Goal: Task Accomplishment & Management: Manage account settings

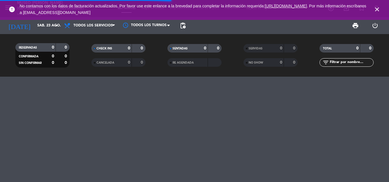
click at [348, 62] on input "text" at bounding box center [351, 62] width 44 height 6
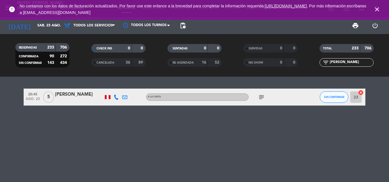
type input "[PERSON_NAME]"
click at [85, 95] on div "[PERSON_NAME]" at bounding box center [79, 94] width 48 height 7
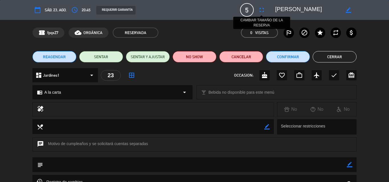
click at [264, 9] on icon "fullscreen" at bounding box center [261, 10] width 7 height 7
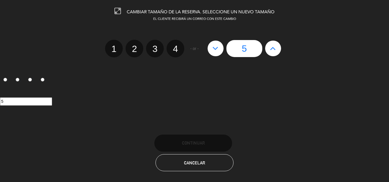
click at [274, 49] on icon at bounding box center [273, 48] width 6 height 9
type input "6"
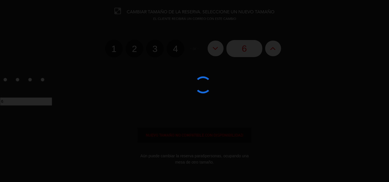
click at [273, 49] on div at bounding box center [194, 91] width 389 height 182
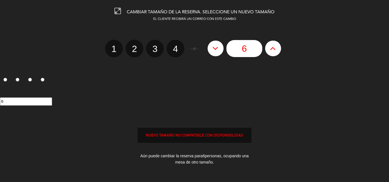
click at [273, 49] on icon at bounding box center [273, 48] width 6 height 9
type input "7"
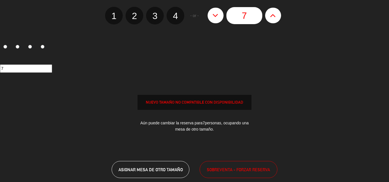
scroll to position [65, 0]
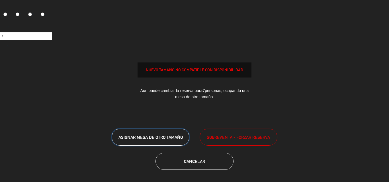
click at [153, 136] on span "ASIGNAR MESA DE OTRO TAMAÑO" at bounding box center [150, 137] width 64 height 5
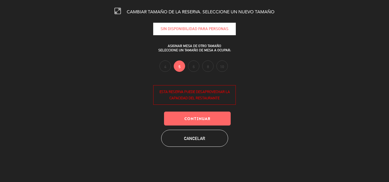
scroll to position [0, 0]
click at [177, 68] on label "5" at bounding box center [179, 66] width 11 height 11
click at [186, 120] on button "Continuar" at bounding box center [197, 119] width 67 height 14
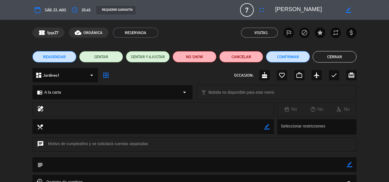
click at [326, 56] on button "Cerrar" at bounding box center [335, 56] width 44 height 11
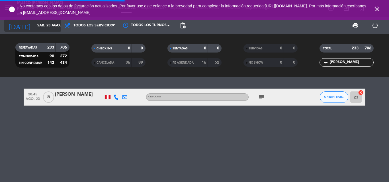
click at [38, 25] on input "sáb. 23 ago." at bounding box center [58, 26] width 48 height 10
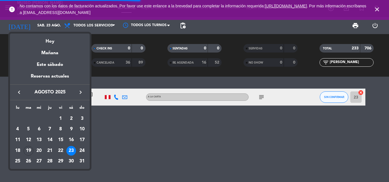
click at [311, 118] on div at bounding box center [194, 91] width 389 height 182
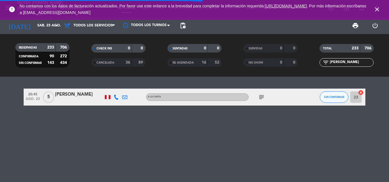
drag, startPoint x: 344, startPoint y: 62, endPoint x: 266, endPoint y: 63, distance: 78.0
click at [266, 63] on div "RESERVADAS 233 706 CONFIRMADA 90 272 SIN CONFIRMAR 143 434 CHECK INS 0 0 CANCEL…" at bounding box center [194, 55] width 389 height 31
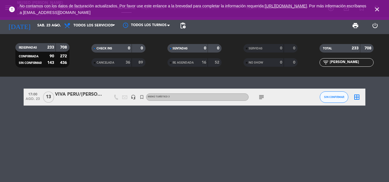
type input "[PERSON_NAME]"
click at [88, 93] on div "VIVA PERU/[PERSON_NAME] x 13" at bounding box center [79, 94] width 48 height 7
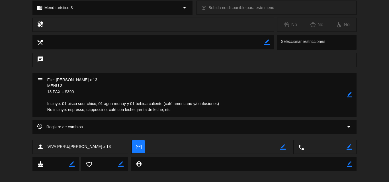
scroll to position [85, 0]
click at [349, 128] on icon "arrow_drop_down" at bounding box center [348, 126] width 7 height 7
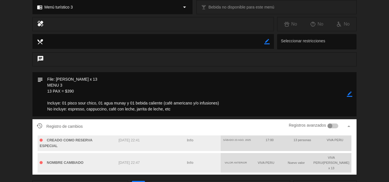
click at [349, 128] on icon "arrow_drop_up" at bounding box center [348, 126] width 7 height 7
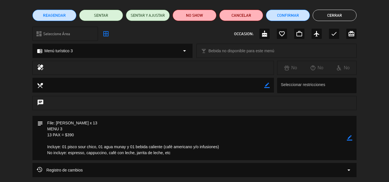
scroll to position [0, 0]
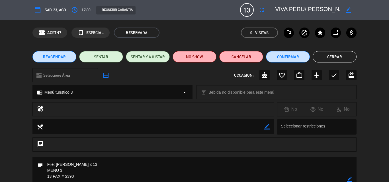
click at [330, 55] on button "Cerrar" at bounding box center [335, 56] width 44 height 11
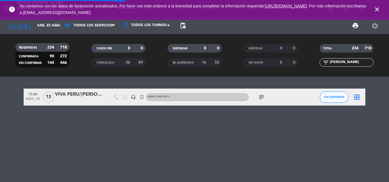
drag, startPoint x: 378, startPoint y: 8, endPoint x: 349, endPoint y: 10, distance: 29.1
click at [378, 8] on icon "close" at bounding box center [376, 9] width 7 height 7
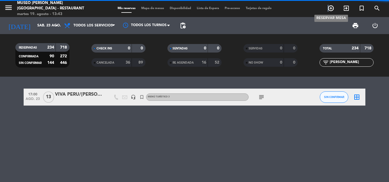
click at [328, 9] on icon "add_circle_outline" at bounding box center [330, 8] width 7 height 7
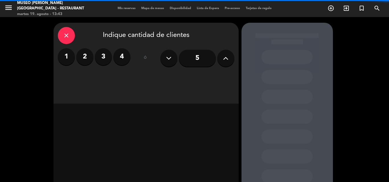
click at [89, 56] on label "2" at bounding box center [84, 56] width 17 height 17
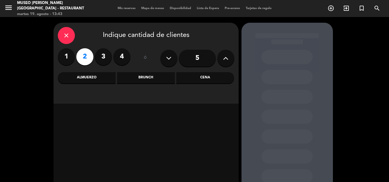
click at [207, 79] on div "Cena" at bounding box center [205, 77] width 58 height 11
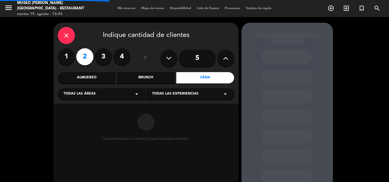
click at [97, 96] on div "Todas las áreas arrow_drop_down" at bounding box center [102, 94] width 88 height 11
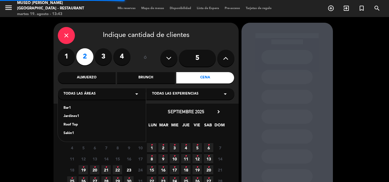
click at [70, 116] on div "Jardines1" at bounding box center [101, 117] width 77 height 6
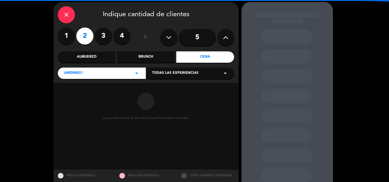
scroll to position [38, 0]
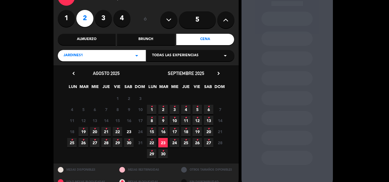
click at [82, 131] on span "19 •" at bounding box center [83, 131] width 9 height 9
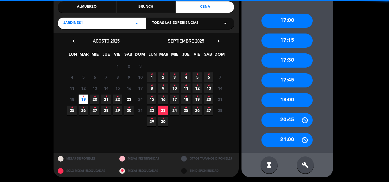
scroll to position [72, 0]
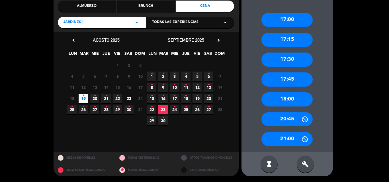
click at [77, 22] on span "Jardines1" at bounding box center [72, 23] width 19 height 6
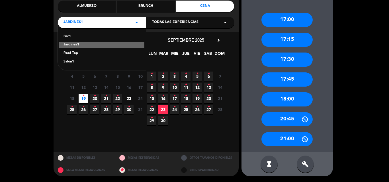
click at [70, 52] on div "Roof Top" at bounding box center [101, 54] width 77 height 6
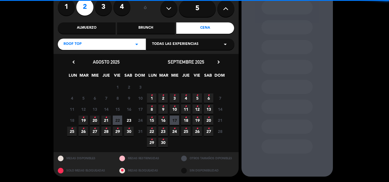
click at [86, 118] on span "19 •" at bounding box center [83, 120] width 9 height 9
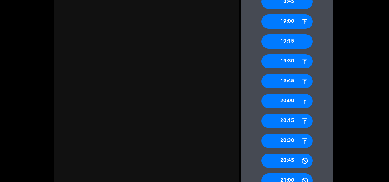
scroll to position [157, 0]
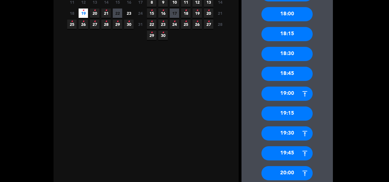
click at [286, 50] on div "18:30" at bounding box center [286, 54] width 51 height 14
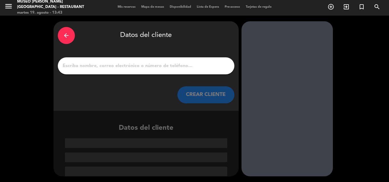
click at [176, 64] on input "1" at bounding box center [146, 66] width 168 height 8
paste input "[PERSON_NAME]"
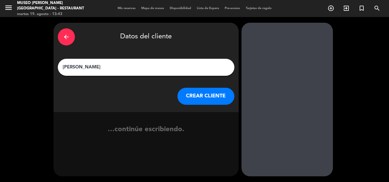
scroll to position [0, 0]
type input "[PERSON_NAME]"
drag, startPoint x: 196, startPoint y: 93, endPoint x: 161, endPoint y: 14, distance: 86.6
click at [196, 93] on button "CREAR CLIENTE" at bounding box center [205, 96] width 57 height 17
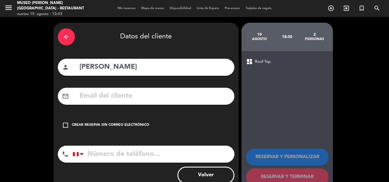
click at [156, 95] on input "text" at bounding box center [154, 97] width 151 height 12
paste input "[EMAIL_ADDRESS][DOMAIN_NAME]"
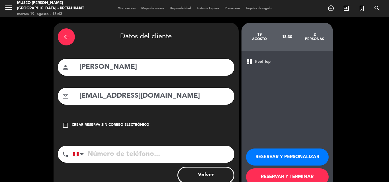
type input "[EMAIL_ADDRESS][DOMAIN_NAME]"
drag, startPoint x: 132, startPoint y: 159, endPoint x: 139, endPoint y: 25, distance: 134.0
click at [132, 158] on input "tel" at bounding box center [154, 154] width 162 height 17
click at [158, 156] on input "tel" at bounding box center [154, 154] width 162 height 17
paste input "906380094"
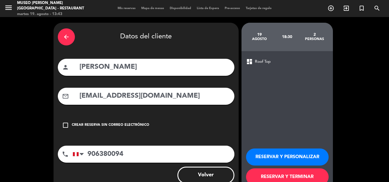
type input "906380094"
click at [254, 153] on button "RESERVAR Y PERSONALIZAR" at bounding box center [287, 157] width 83 height 17
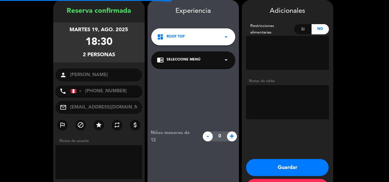
click at [187, 57] on div "chrome_reader_mode Seleccione Menú arrow_drop_down" at bounding box center [193, 60] width 84 height 17
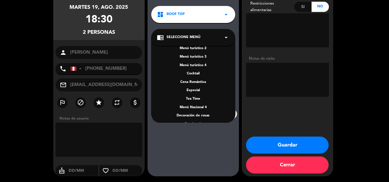
scroll to position [82, 0]
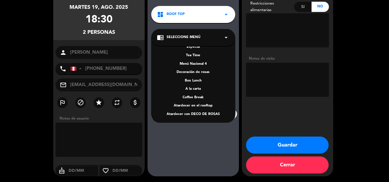
click at [194, 88] on div "A la carta" at bounding box center [193, 90] width 73 height 6
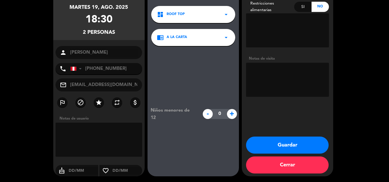
click at [291, 145] on button "Guardar" at bounding box center [287, 145] width 83 height 17
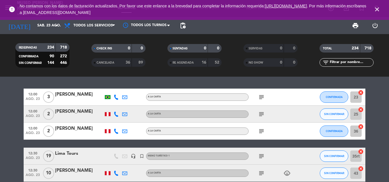
click at [376, 7] on icon "close" at bounding box center [376, 9] width 7 height 7
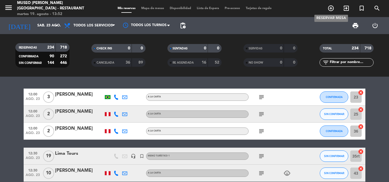
click at [330, 10] on icon "add_circle_outline" at bounding box center [330, 8] width 7 height 7
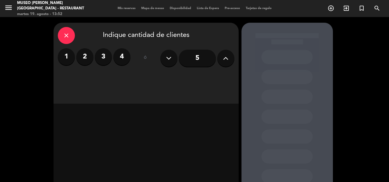
click at [227, 59] on icon at bounding box center [225, 58] width 5 height 9
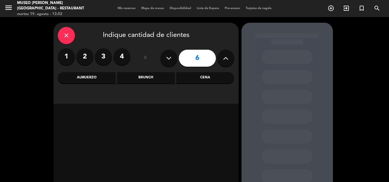
click at [227, 58] on icon at bounding box center [225, 58] width 5 height 9
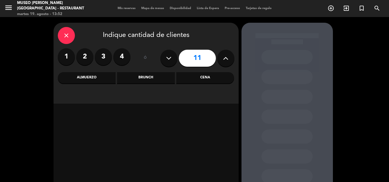
click at [227, 58] on icon at bounding box center [225, 58] width 5 height 9
type input "12"
click at [94, 77] on div "Almuerzo" at bounding box center [87, 77] width 58 height 11
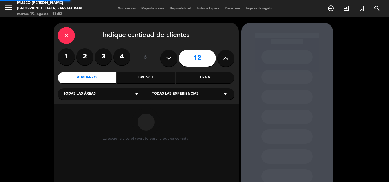
click at [89, 95] on span "Todas las áreas" at bounding box center [79, 94] width 32 height 6
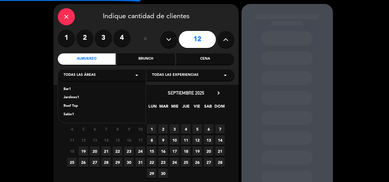
scroll to position [38, 0]
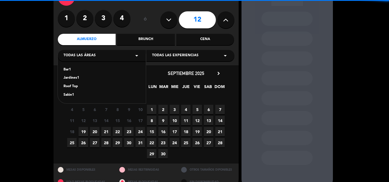
click at [76, 77] on div "Jardines1" at bounding box center [101, 78] width 77 height 6
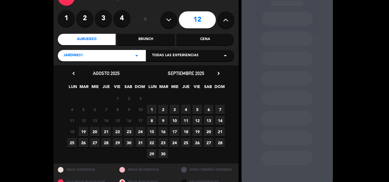
click at [211, 134] on span "20" at bounding box center [208, 131] width 9 height 9
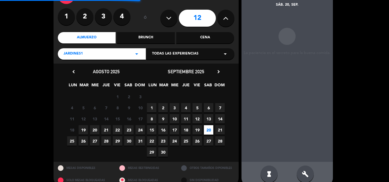
scroll to position [50, 0]
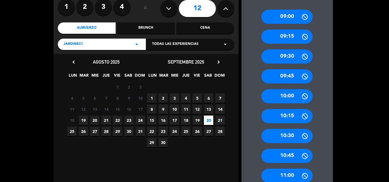
click at [154, 133] on span "22" at bounding box center [151, 131] width 9 height 9
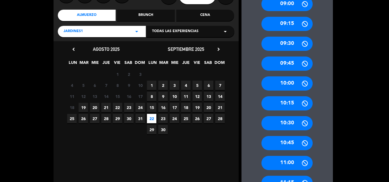
scroll to position [0, 0]
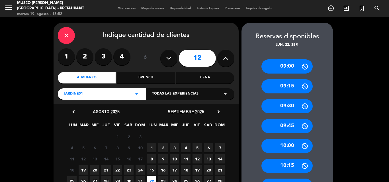
click at [208, 76] on div "Cena" at bounding box center [205, 77] width 58 height 11
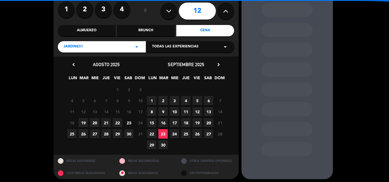
scroll to position [50, 0]
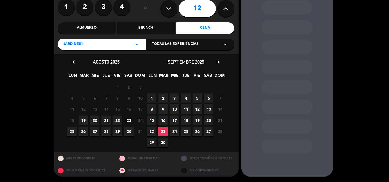
click at [152, 134] on span "22" at bounding box center [151, 131] width 9 height 9
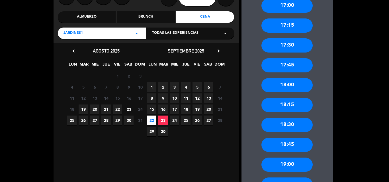
scroll to position [47, 0]
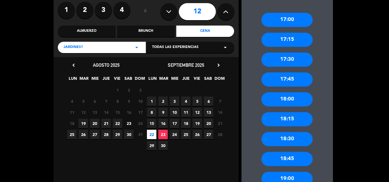
click at [288, 61] on div "17:30" at bounding box center [286, 60] width 51 height 14
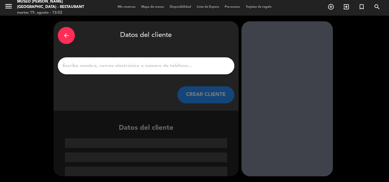
click at [133, 62] on input "1" at bounding box center [146, 66] width 168 height 8
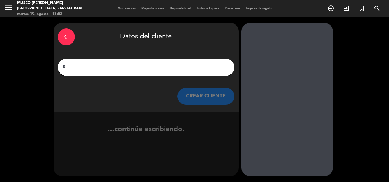
scroll to position [0, 0]
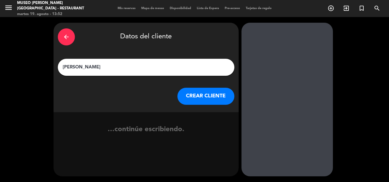
type input "[PERSON_NAME]"
click at [203, 93] on button "CREAR CLIENTE" at bounding box center [205, 96] width 57 height 17
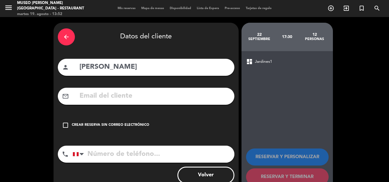
click at [126, 96] on input "text" at bounding box center [154, 97] width 151 height 12
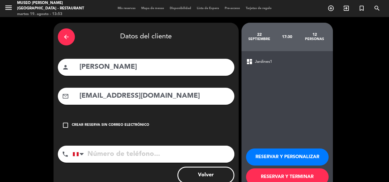
type input "[EMAIL_ADDRESS][DOMAIN_NAME]"
click at [111, 151] on input "tel" at bounding box center [154, 154] width 162 height 17
type input "990318765"
click at [267, 156] on button "RESERVAR Y PERSONALIZAR" at bounding box center [287, 157] width 83 height 17
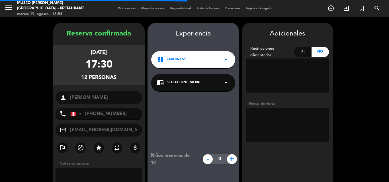
scroll to position [23, 0]
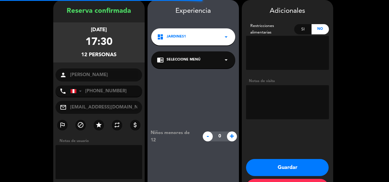
click at [175, 59] on span "Seleccione Menú" at bounding box center [184, 60] width 34 height 6
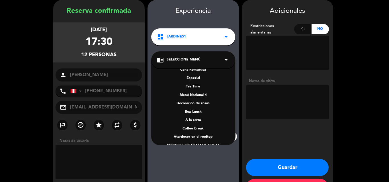
scroll to position [82, 0]
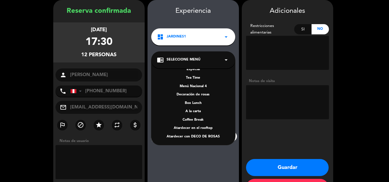
click at [193, 77] on div "Tea Time" at bounding box center [193, 78] width 73 height 6
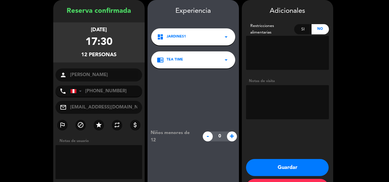
click at [272, 96] on textarea at bounding box center [287, 102] width 83 height 34
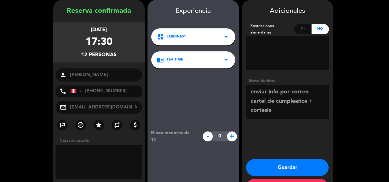
type textarea "enviar info por correo cartel de cumpleaños + cortesia"
click at [282, 170] on button "Guardar" at bounding box center [287, 167] width 83 height 17
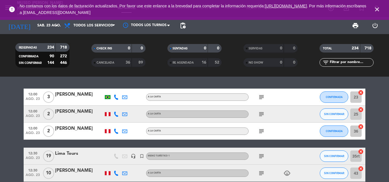
click at [378, 10] on icon "close" at bounding box center [376, 9] width 7 height 7
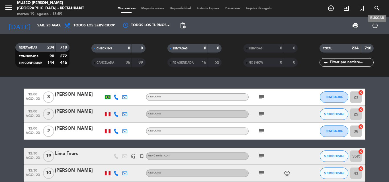
click at [376, 8] on icon "search" at bounding box center [376, 8] width 7 height 7
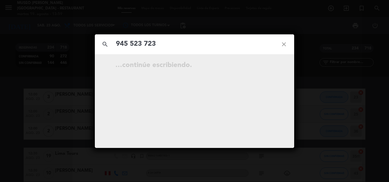
click at [145, 44] on input "945 523 723" at bounding box center [194, 44] width 158 height 12
click at [130, 42] on input "945523723" at bounding box center [194, 44] width 158 height 12
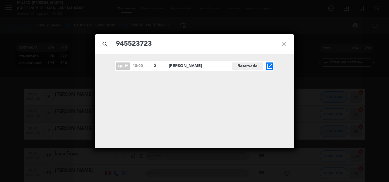
type input "945523723"
click at [271, 65] on icon "open_in_new" at bounding box center [269, 66] width 7 height 7
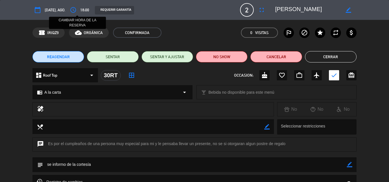
click at [77, 10] on icon "access_time" at bounding box center [73, 10] width 7 height 7
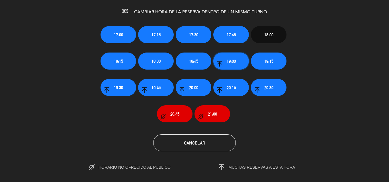
click at [227, 61] on span "19:00" at bounding box center [231, 61] width 9 height 7
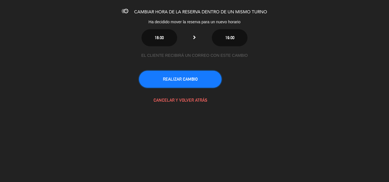
click at [193, 82] on button "REALIZAR CAMBIO" at bounding box center [180, 79] width 83 height 17
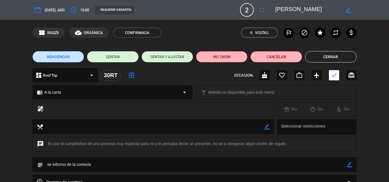
click at [332, 58] on button "Cerrar" at bounding box center [331, 56] width 52 height 11
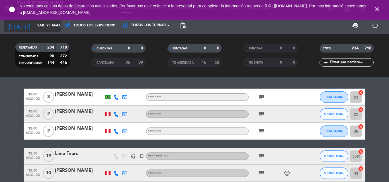
click at [45, 24] on input "sáb. 23 ago." at bounding box center [58, 26] width 48 height 10
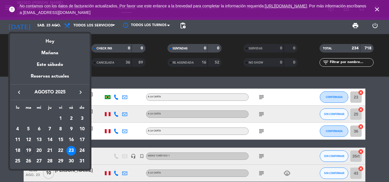
click at [81, 92] on icon "keyboard_arrow_right" at bounding box center [80, 92] width 7 height 7
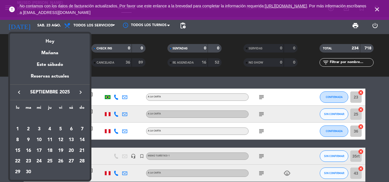
click at [71, 128] on div "6" at bounding box center [71, 130] width 10 height 10
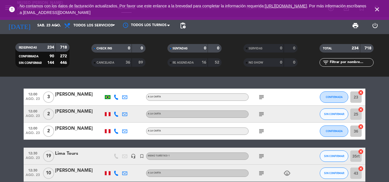
type input "[DATE]"
click at [346, 61] on input "text" at bounding box center [351, 62] width 44 height 6
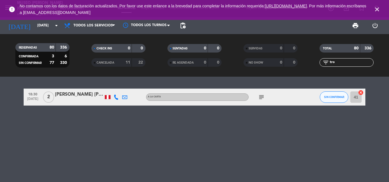
type input "tro"
click at [377, 7] on icon "close" at bounding box center [376, 9] width 7 height 7
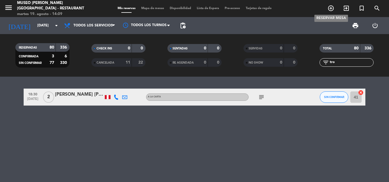
click at [331, 7] on icon "add_circle_outline" at bounding box center [330, 8] width 7 height 7
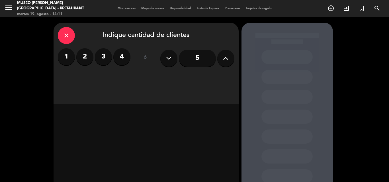
click at [225, 58] on icon at bounding box center [225, 58] width 5 height 9
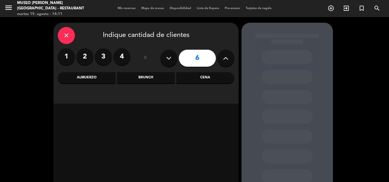
click at [87, 76] on div "Almuerzo" at bounding box center [87, 77] width 58 height 11
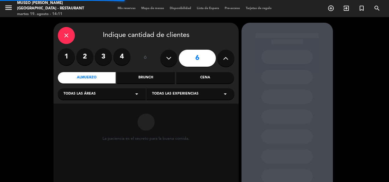
click at [80, 96] on span "Todas las áreas" at bounding box center [79, 94] width 32 height 6
click at [73, 115] on div "Jardines1" at bounding box center [101, 117] width 77 height 6
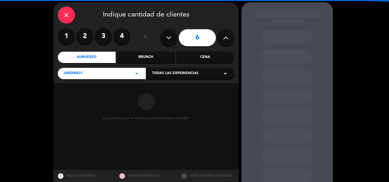
scroll to position [38, 0]
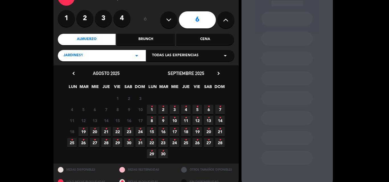
click at [211, 108] on span "6 •" at bounding box center [208, 109] width 9 height 9
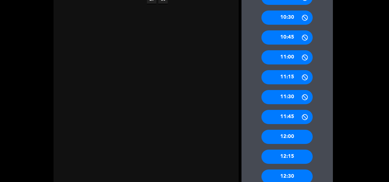
scroll to position [137, 0]
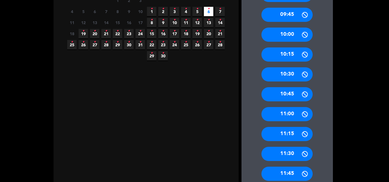
click at [292, 149] on div "11:30" at bounding box center [286, 154] width 51 height 14
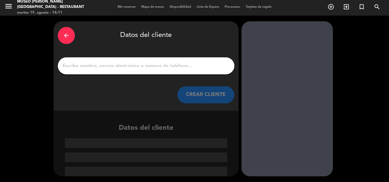
click at [134, 68] on input "1" at bounding box center [146, 66] width 168 height 8
type input "C"
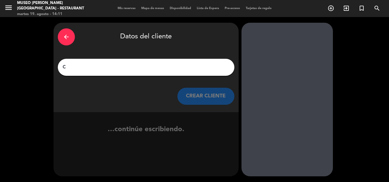
scroll to position [0, 0]
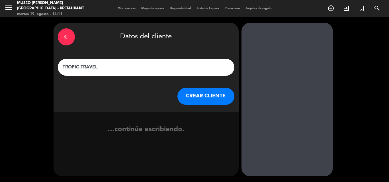
type input "TROPIC TRAVEL"
click at [208, 91] on button "CREAR CLIENTE" at bounding box center [205, 96] width 57 height 17
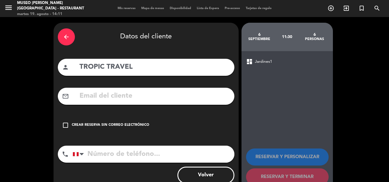
click at [95, 120] on div "check_box_outline_blank Crear reserva sin correo electrónico" at bounding box center [146, 125] width 176 height 17
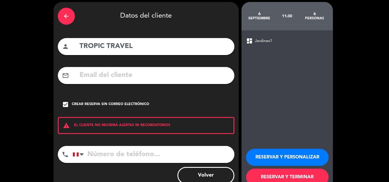
scroll to position [37, 0]
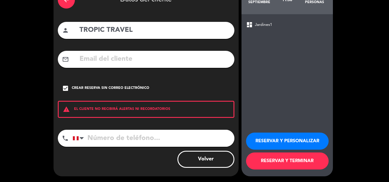
click at [301, 160] on button "RESERVAR Y TERMINAR" at bounding box center [287, 161] width 83 height 17
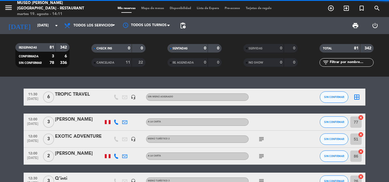
click at [352, 62] on input "text" at bounding box center [351, 62] width 44 height 6
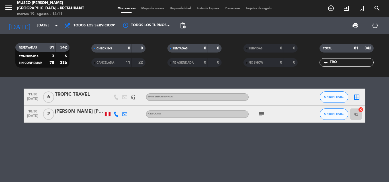
type input "TRO"
click at [79, 94] on div "TROPIC TRAVEL" at bounding box center [79, 94] width 48 height 7
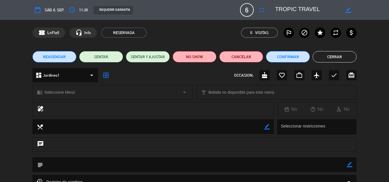
drag, startPoint x: 350, startPoint y: 163, endPoint x: 319, endPoint y: 163, distance: 30.7
click at [350, 163] on icon "border_color" at bounding box center [349, 164] width 5 height 5
click at [318, 163] on textarea at bounding box center [195, 165] width 304 height 15
paste textarea "Solicitud de Reserva: 16279 TROPIC [PERSON_NAME] Family x 5 Booking Reference: …"
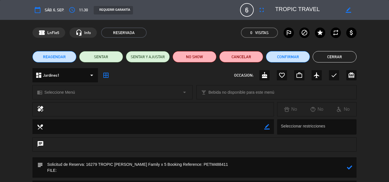
drag, startPoint x: 184, startPoint y: 163, endPoint x: 211, endPoint y: 164, distance: 27.1
click at [211, 164] on textarea at bounding box center [195, 168] width 304 height 20
click at [80, 166] on textarea at bounding box center [195, 168] width 304 height 20
click at [72, 169] on textarea at bounding box center [195, 168] width 304 height 20
paste textarea "PETM488411"
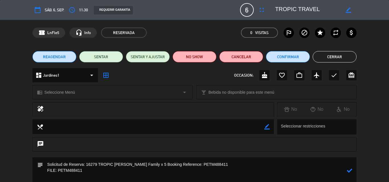
paste textarea "Pisco Sour & Chilcano Demo Class"
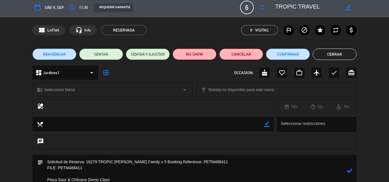
click at [85, 171] on textarea at bounding box center [195, 171] width 304 height 32
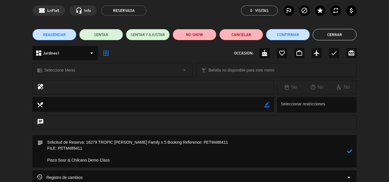
scroll to position [31, 0]
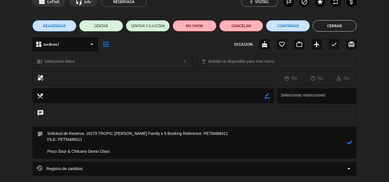
click at [52, 145] on textarea at bounding box center [195, 143] width 304 height 32
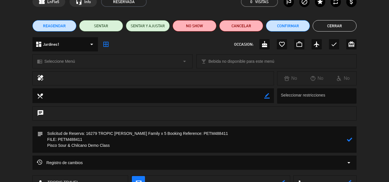
drag, startPoint x: 126, startPoint y: 145, endPoint x: 123, endPoint y: 145, distance: 3.5
click at [125, 145] on textarea at bounding box center [195, 140] width 304 height 26
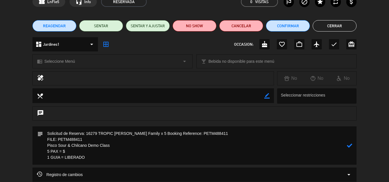
click at [73, 151] on textarea at bounding box center [195, 146] width 304 height 38
click at [100, 158] on textarea at bounding box center [195, 146] width 304 height 38
paste textarea "IMPORTANTE: *** FACTURAR A CONDOR TRAVEL SAC *** REFERIRSE A LOS PASAJEROS COMO…"
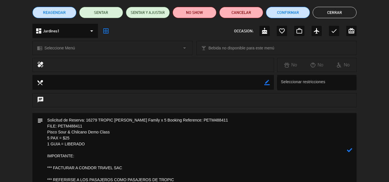
click at [65, 160] on textarea at bounding box center [195, 150] width 304 height 74
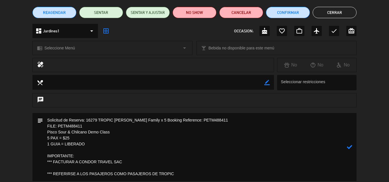
click at [48, 167] on textarea at bounding box center [195, 147] width 304 height 68
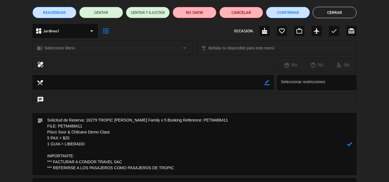
type textarea "Solicitud de Reserva: 16279 TROPIC [PERSON_NAME] Family x 5 Booking Reference: …"
click at [349, 144] on icon at bounding box center [349, 144] width 5 height 5
click at [68, 48] on span "Seleccione Menú" at bounding box center [59, 48] width 30 height 7
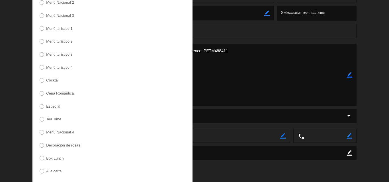
scroll to position [173, 0]
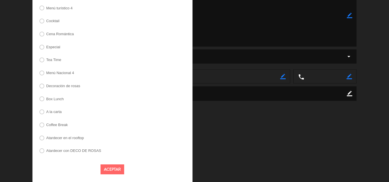
click at [53, 45] on label "Especial" at bounding box center [53, 47] width 14 height 4
click at [117, 167] on button "Aceptar" at bounding box center [112, 170] width 24 height 10
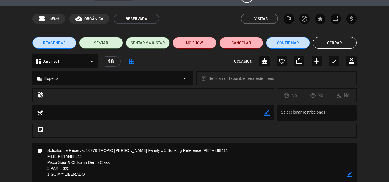
scroll to position [0, 0]
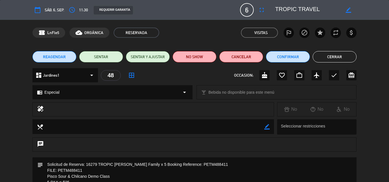
click at [327, 57] on button "Cerrar" at bounding box center [335, 56] width 44 height 11
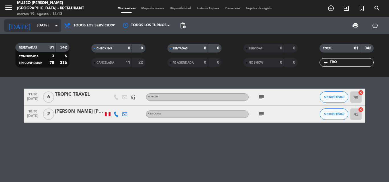
click at [36, 25] on input "[DATE]" at bounding box center [58, 26] width 48 height 10
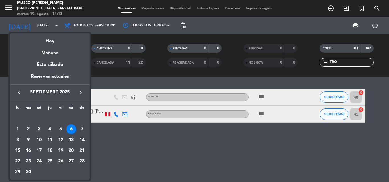
click at [80, 91] on icon "keyboard_arrow_right" at bounding box center [80, 92] width 7 height 7
click at [18, 140] on div "6" at bounding box center [18, 140] width 10 height 10
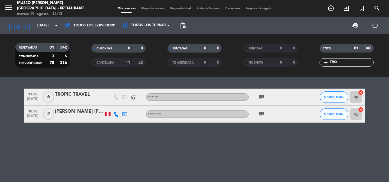
type input "[DATE]"
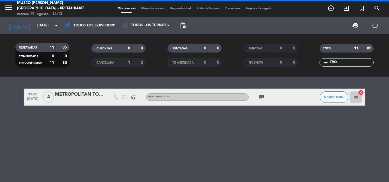
drag, startPoint x: 342, startPoint y: 63, endPoint x: 285, endPoint y: 65, distance: 56.7
click at [286, 64] on div "RESERVADAS 11 85 CONFIRMADA 0 0 SIN CONFIRMAR 11 85 CHECK INS 0 0 CANCELADA 1 2…" at bounding box center [194, 55] width 389 height 31
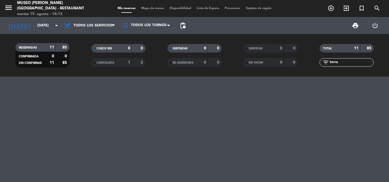
type input "terra"
click at [332, 7] on icon "add_circle_outline" at bounding box center [330, 8] width 7 height 7
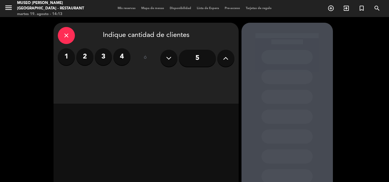
click at [223, 59] on icon at bounding box center [225, 58] width 5 height 9
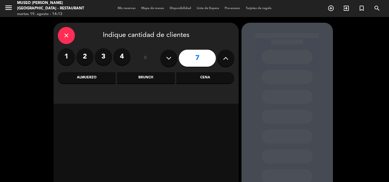
click at [223, 59] on icon at bounding box center [225, 58] width 5 height 9
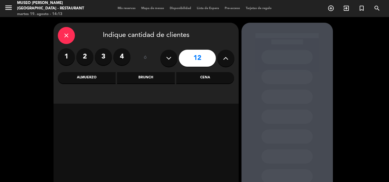
click at [223, 59] on icon at bounding box center [225, 58] width 5 height 9
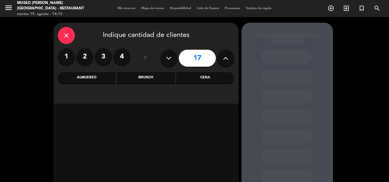
drag, startPoint x: 169, startPoint y: 57, endPoint x: 146, endPoint y: 3, distance: 58.6
click at [169, 56] on icon at bounding box center [168, 58] width 5 height 9
type input "16"
click at [82, 77] on div "Almuerzo" at bounding box center [87, 77] width 58 height 11
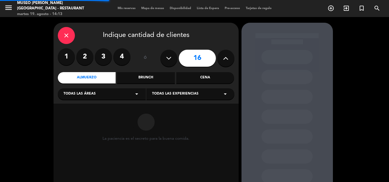
click at [80, 95] on span "Todas las áreas" at bounding box center [79, 94] width 32 height 6
click at [76, 116] on div "Jardines1" at bounding box center [101, 117] width 77 height 6
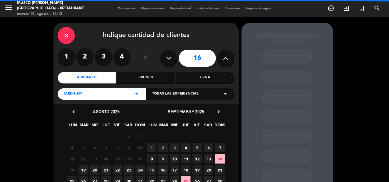
scroll to position [38, 0]
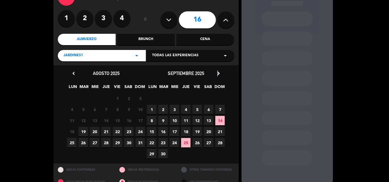
click at [218, 73] on icon "chevron_right" at bounding box center [218, 74] width 6 height 6
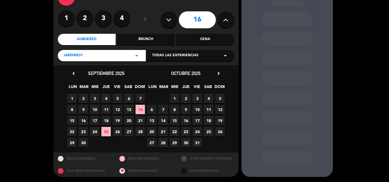
click at [152, 111] on span "6" at bounding box center [151, 109] width 9 height 9
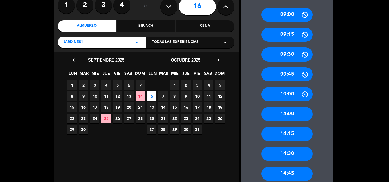
scroll to position [51, 0]
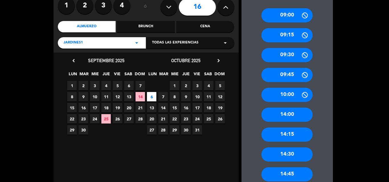
click at [105, 43] on div "Jardines1 arrow_drop_down" at bounding box center [102, 42] width 88 height 11
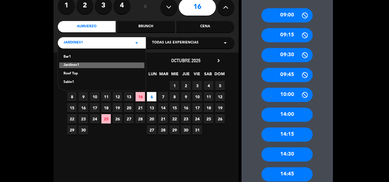
drag, startPoint x: 69, startPoint y: 82, endPoint x: 85, endPoint y: 88, distance: 16.5
click at [69, 82] on div "Salón1" at bounding box center [101, 83] width 77 height 6
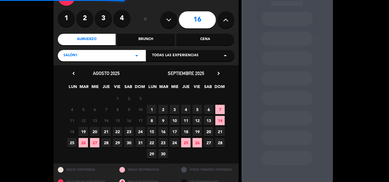
scroll to position [50, 0]
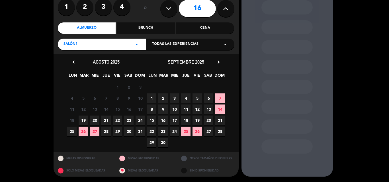
drag, startPoint x: 219, startPoint y: 62, endPoint x: 215, endPoint y: 63, distance: 4.1
click at [219, 62] on icon "chevron_right" at bounding box center [218, 62] width 6 height 6
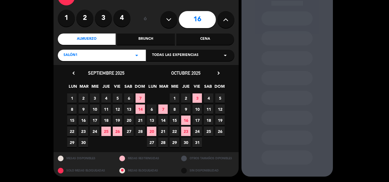
click at [154, 108] on span "6" at bounding box center [151, 109] width 9 height 9
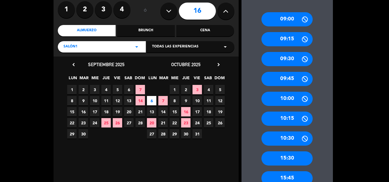
scroll to position [0, 0]
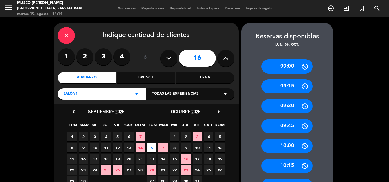
click at [66, 31] on div "close" at bounding box center [66, 35] width 17 height 17
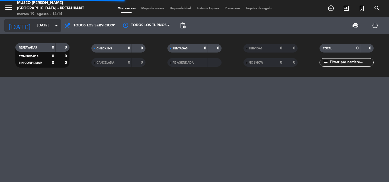
click at [40, 25] on input "[DATE]" at bounding box center [58, 26] width 48 height 10
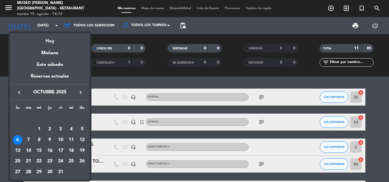
click at [142, 24] on div at bounding box center [194, 91] width 389 height 182
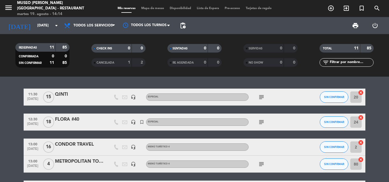
click at [148, 9] on span "Mapa de mesas" at bounding box center [152, 8] width 28 height 3
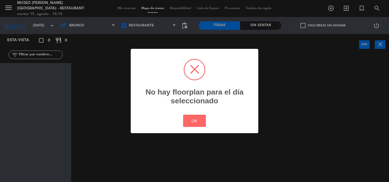
click at [120, 10] on div "? ! i No hay floorplan para el día seleccionado × OK Cancel" at bounding box center [194, 91] width 389 height 182
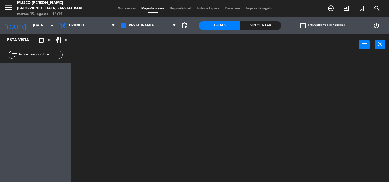
click at [120, 10] on span "Mis reservas" at bounding box center [127, 8] width 24 height 3
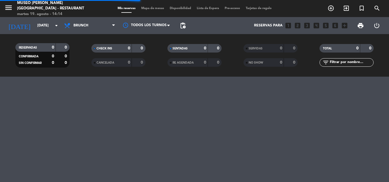
click at [88, 28] on span "Brunch" at bounding box center [89, 25] width 57 height 13
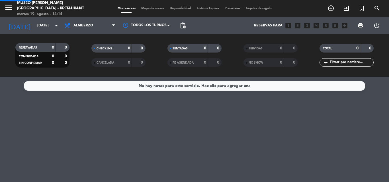
click at [78, 63] on div "menu [GEOGRAPHIC_DATA][PERSON_NAME] - Restaurant [DATE] 19. agosto - 14:14 Mis …" at bounding box center [194, 38] width 389 height 77
click at [146, 9] on span "Mapa de mesas" at bounding box center [152, 8] width 28 height 3
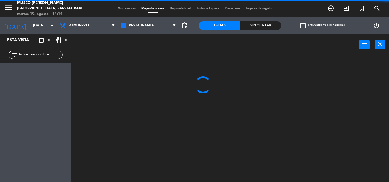
click at [121, 9] on span "Mis reservas" at bounding box center [127, 8] width 24 height 3
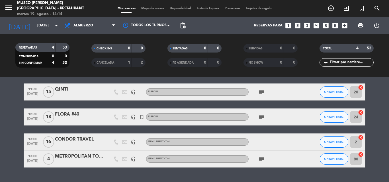
scroll to position [28, 0]
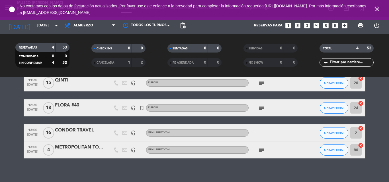
click at [378, 9] on icon "close" at bounding box center [376, 9] width 7 height 7
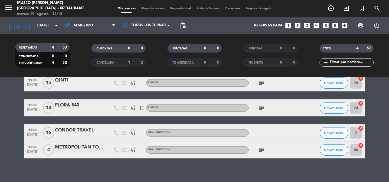
click at [154, 8] on span "Mapa de mesas" at bounding box center [152, 8] width 28 height 3
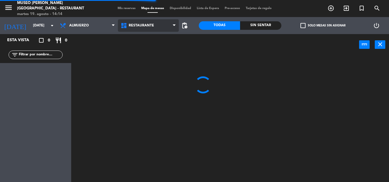
click at [142, 24] on span "Restaurante" at bounding box center [141, 26] width 25 height 4
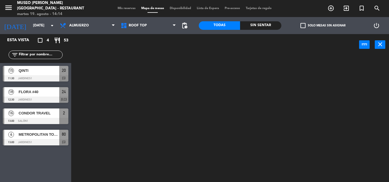
click at [139, 52] on ng-component "menu [GEOGRAPHIC_DATA][PERSON_NAME] - Restaurant [DATE] 19. agosto - 14:14 Mis …" at bounding box center [194, 91] width 389 height 182
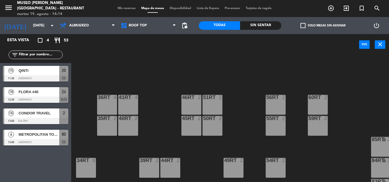
scroll to position [285, 0]
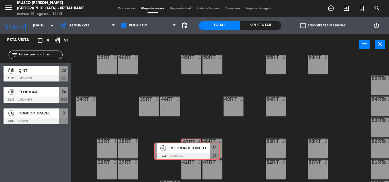
drag, startPoint x: 42, startPoint y: 132, endPoint x: 193, endPoint y: 145, distance: 151.7
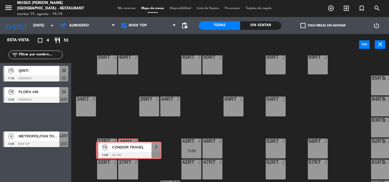
drag, startPoint x: 36, startPoint y: 117, endPoint x: 129, endPoint y: 150, distance: 98.9
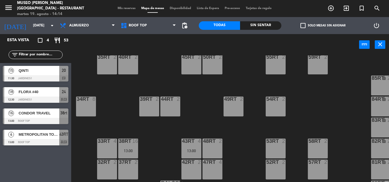
click at [123, 108] on div "18RT 4 16RT 4 28RT 2 80RR lock 2 27RT 5 7RT 5 S1RT lock 2 17RT 5 81RR lock 2 29…" at bounding box center [232, 119] width 314 height 127
click at [120, 7] on span "Mis reservas" at bounding box center [127, 8] width 24 height 3
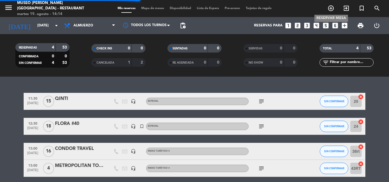
click at [334, 7] on icon "add_circle_outline" at bounding box center [330, 8] width 7 height 7
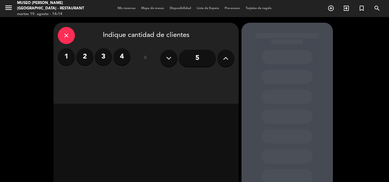
click at [225, 62] on icon at bounding box center [225, 58] width 5 height 9
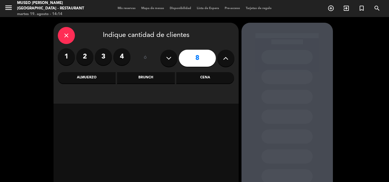
click at [225, 62] on icon at bounding box center [225, 58] width 5 height 9
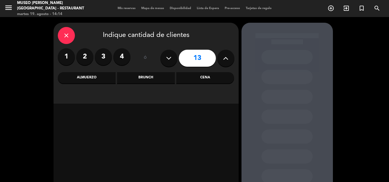
click at [225, 62] on icon at bounding box center [225, 58] width 5 height 9
type input "16"
click at [84, 78] on div "Almuerzo" at bounding box center [87, 77] width 58 height 11
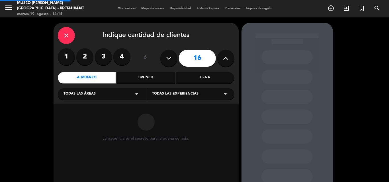
click at [77, 95] on span "Todas las áreas" at bounding box center [79, 94] width 32 height 6
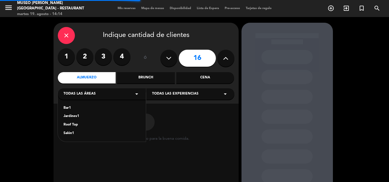
click at [79, 116] on div "Jardines1" at bounding box center [101, 117] width 77 height 6
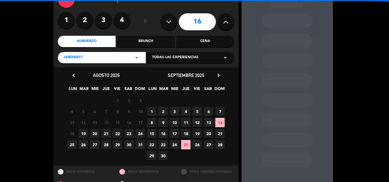
scroll to position [38, 0]
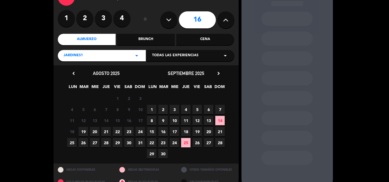
click at [211, 75] on div "septiembre 2025 chevron_right" at bounding box center [186, 74] width 80 height 8
click at [216, 73] on icon "chevron_right" at bounding box center [218, 74] width 6 height 6
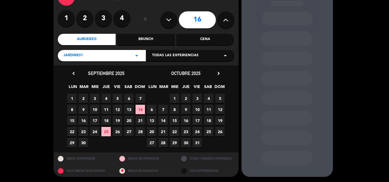
click at [150, 110] on span "6" at bounding box center [151, 109] width 9 height 9
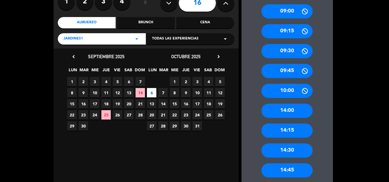
scroll to position [80, 0]
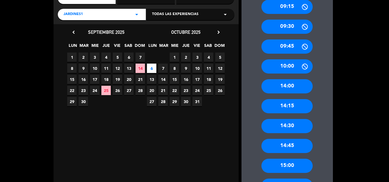
click at [298, 87] on div "14:00" at bounding box center [286, 86] width 51 height 14
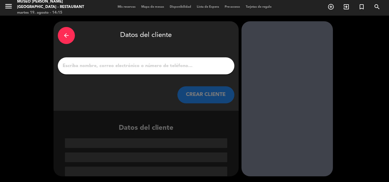
click at [94, 67] on input "1" at bounding box center [146, 66] width 168 height 8
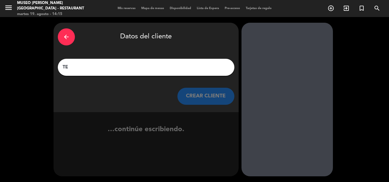
scroll to position [0, 0]
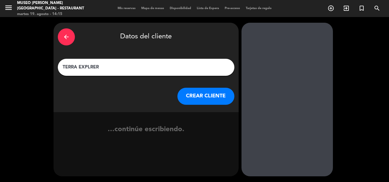
click at [92, 65] on input "TERRA EXPLRER" at bounding box center [146, 67] width 168 height 8
click at [91, 64] on input "TERRA EXPLRER" at bounding box center [146, 67] width 168 height 8
type input "TERRA EXPLORER"
click at [203, 95] on button "CREAR CLIENTE" at bounding box center [205, 96] width 57 height 17
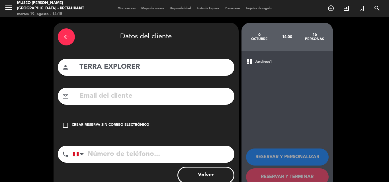
click at [79, 121] on div "check_box_outline_blank Crear reserva sin correo electrónico" at bounding box center [146, 125] width 176 height 17
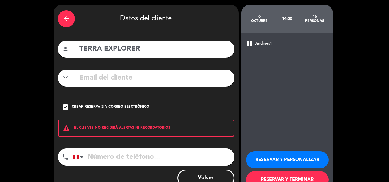
scroll to position [37, 0]
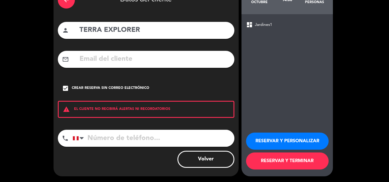
click at [292, 161] on button "RESERVAR Y TERMINAR" at bounding box center [287, 161] width 83 height 17
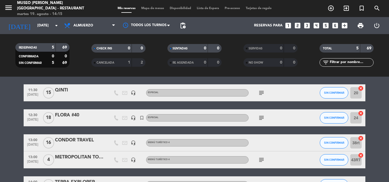
scroll to position [28, 0]
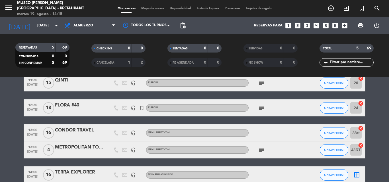
click at [67, 174] on div "TERRA EXPLORER" at bounding box center [79, 172] width 48 height 7
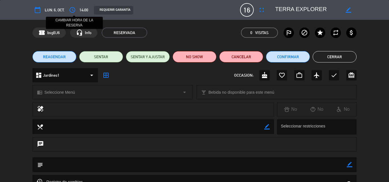
click at [75, 10] on icon "access_time" at bounding box center [72, 10] width 7 height 7
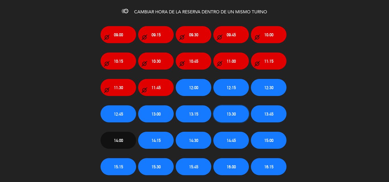
click at [237, 117] on button "13:30" at bounding box center [231, 114] width 36 height 17
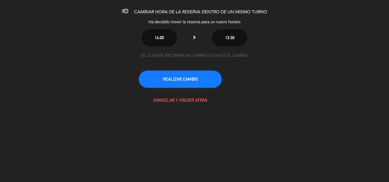
click at [165, 71] on button "REALIZAR CAMBIO" at bounding box center [180, 79] width 83 height 17
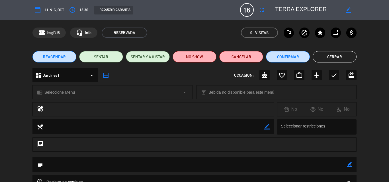
drag, startPoint x: 350, startPoint y: 166, endPoint x: 313, endPoint y: 167, distance: 37.0
click at [351, 165] on icon "border_color" at bounding box center [349, 164] width 5 height 5
click at [308, 167] on textarea at bounding box center [195, 165] width 304 height 15
paste textarea "Reserva grupo BBX04-051025 Doctors/ Cafe [GEOGRAPHIC_DATA][PERSON_NAME]"
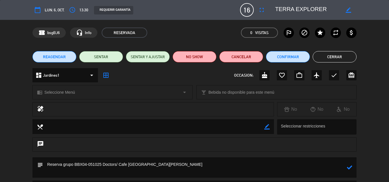
paste textarea "GRUPO BBX04-051025 Doctors"
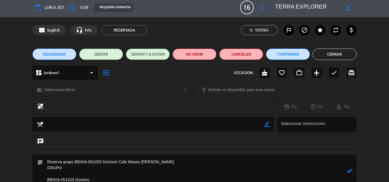
click at [70, 169] on textarea at bounding box center [195, 171] width 304 height 32
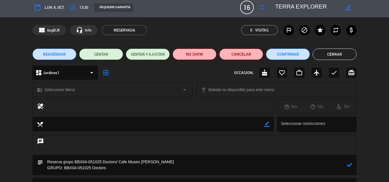
click at [124, 169] on textarea at bounding box center [195, 165] width 304 height 20
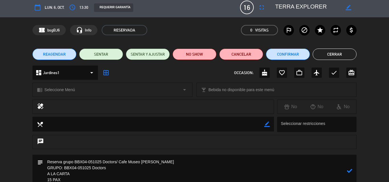
scroll to position [9, 0]
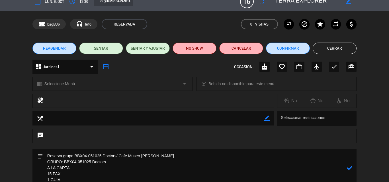
type textarea "Reserva grupo BBX04-051025 Doctors/ Cafe Museo [PERSON_NAME] GRUPO: BBX04-05102…"
click at [350, 167] on icon at bounding box center [349, 168] width 5 height 5
click at [335, 46] on button "Cerrar" at bounding box center [335, 48] width 44 height 11
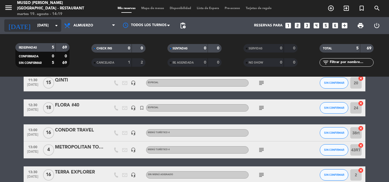
click at [35, 26] on input "[DATE]" at bounding box center [58, 26] width 48 height 10
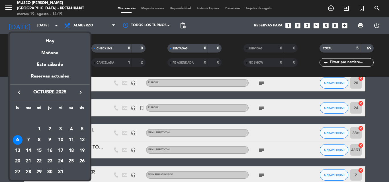
click at [20, 91] on icon "keyboard_arrow_left" at bounding box center [19, 92] width 7 height 7
click at [49, 139] on div "11" at bounding box center [50, 140] width 10 height 10
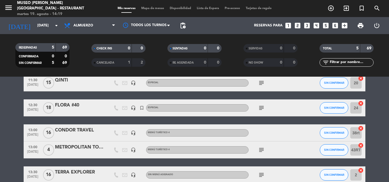
type input "[DEMOGRAPHIC_DATA][DATE]"
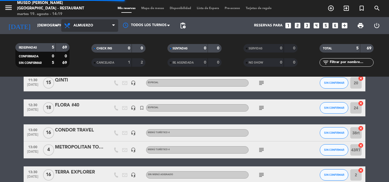
click at [79, 25] on span "Almuerzo" at bounding box center [83, 26] width 20 height 4
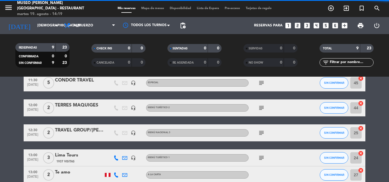
click at [79, 40] on div "RESERVADAS 9 23 CONFIRMADA 0 0 SIN CONFIRMAR 9 23" at bounding box center [42, 55] width 76 height 31
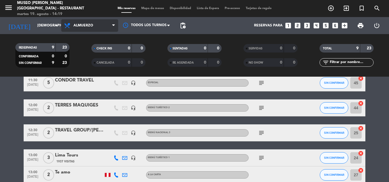
click at [87, 26] on span "Almuerzo" at bounding box center [83, 26] width 20 height 4
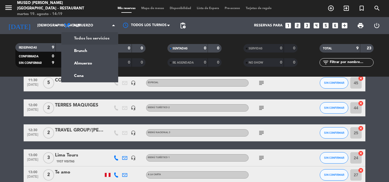
click at [85, 39] on div "menu [GEOGRAPHIC_DATA][PERSON_NAME] - Restaurant [DATE] 19. agosto - 14:19 Mis …" at bounding box center [194, 38] width 389 height 77
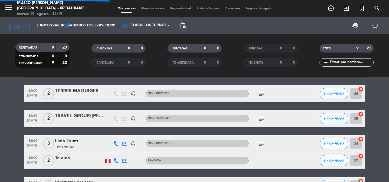
scroll to position [14, 0]
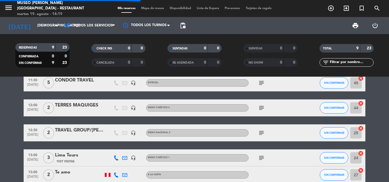
click at [347, 62] on input "text" at bounding box center [351, 62] width 44 height 6
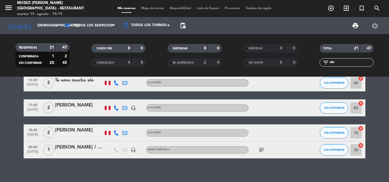
scroll to position [0, 0]
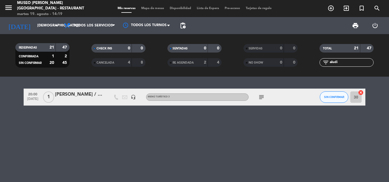
type input "aludi"
click at [66, 97] on div "[PERSON_NAME] / Aludi Travel" at bounding box center [79, 94] width 48 height 7
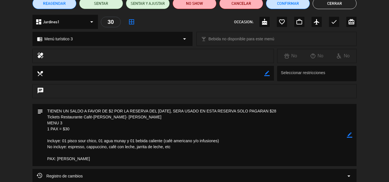
scroll to position [57, 0]
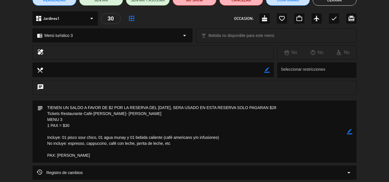
drag, startPoint x: 73, startPoint y: 125, endPoint x: 42, endPoint y: 113, distance: 33.3
click at [42, 113] on div "subject border_color" at bounding box center [194, 132] width 324 height 62
click at [349, 131] on icon "border_color" at bounding box center [349, 131] width 5 height 5
drag, startPoint x: 290, startPoint y: 108, endPoint x: 28, endPoint y: 103, distance: 262.5
click at [28, 103] on div "subject" at bounding box center [194, 133] width 389 height 65
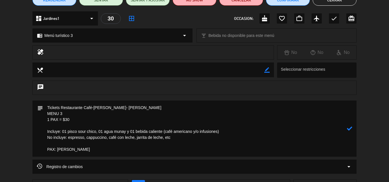
drag, startPoint x: 45, startPoint y: 116, endPoint x: 41, endPoint y: 107, distance: 9.2
click at [41, 107] on div "subject" at bounding box center [194, 129] width 324 height 56
click at [59, 109] on textarea at bounding box center [195, 129] width 304 height 56
click at [47, 107] on textarea at bounding box center [195, 129] width 304 height 56
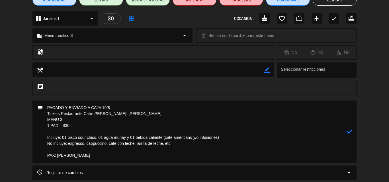
type textarea "PAGADO Y ENVIADO A CAJA 19/8 Tickets Restaurante Café-[PERSON_NAME]- [PERSON_NA…"
click at [351, 131] on icon at bounding box center [349, 131] width 5 height 5
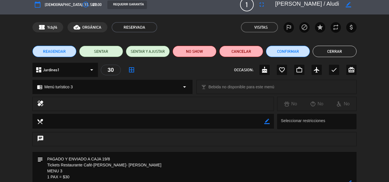
scroll to position [0, 0]
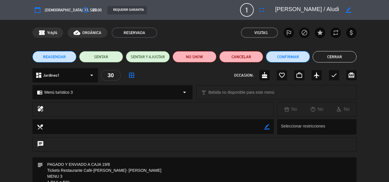
click at [286, 57] on button "Confirmar" at bounding box center [288, 56] width 44 height 11
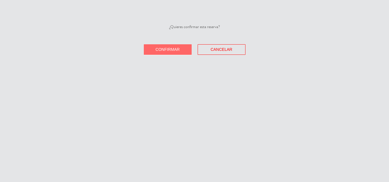
click at [172, 49] on span "Confirmar" at bounding box center [167, 49] width 24 height 5
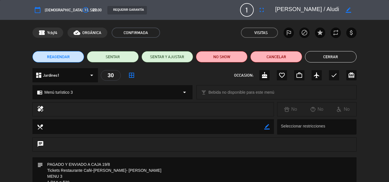
click at [325, 56] on button "Cerrar" at bounding box center [331, 56] width 52 height 11
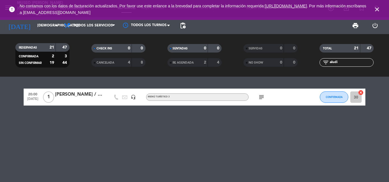
drag, startPoint x: 375, startPoint y: 9, endPoint x: 342, endPoint y: 10, distance: 33.6
click at [375, 8] on icon "close" at bounding box center [376, 9] width 7 height 7
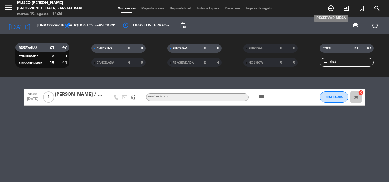
click at [330, 7] on icon "add_circle_outline" at bounding box center [330, 8] width 7 height 7
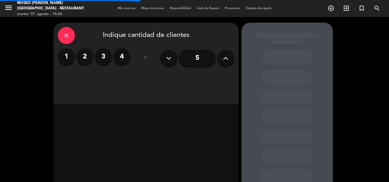
click at [86, 57] on label "2" at bounding box center [84, 56] width 17 height 17
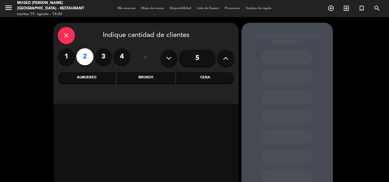
click at [212, 77] on div "Cena" at bounding box center [205, 77] width 58 height 11
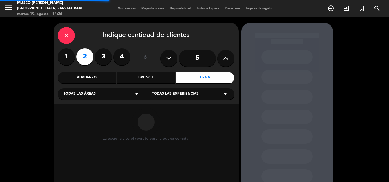
click at [73, 94] on span "Todas las áreas" at bounding box center [79, 94] width 32 height 6
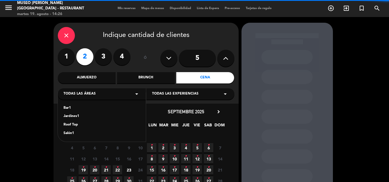
click at [70, 118] on div "Jardines1" at bounding box center [101, 117] width 77 height 6
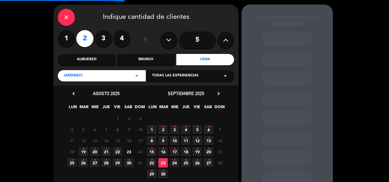
scroll to position [38, 0]
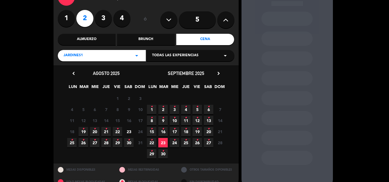
drag, startPoint x: 108, startPoint y: 131, endPoint x: 121, endPoint y: 44, distance: 88.4
click at [107, 131] on span "21 •" at bounding box center [105, 131] width 9 height 9
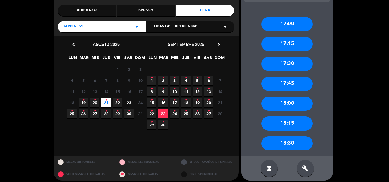
scroll to position [72, 0]
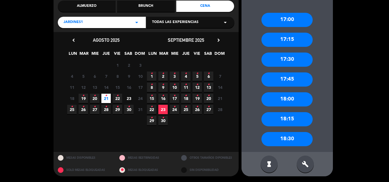
click at [89, 20] on div "Jardines1 arrow_drop_down" at bounding box center [102, 22] width 88 height 11
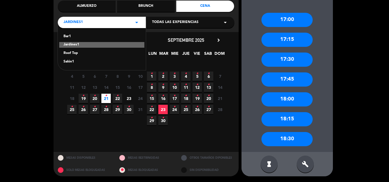
click at [73, 52] on div "Roof Top" at bounding box center [101, 54] width 77 height 6
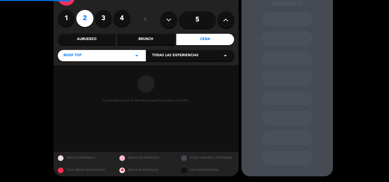
scroll to position [38, 0]
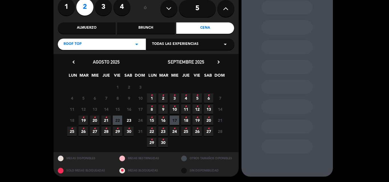
click at [105, 122] on icon "•" at bounding box center [106, 117] width 2 height 9
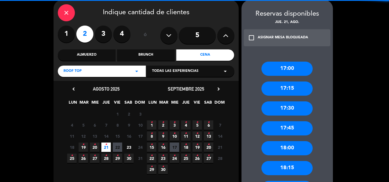
scroll to position [243, 0]
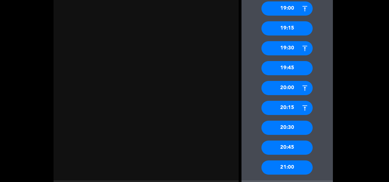
click at [285, 89] on div "20:00" at bounding box center [286, 88] width 51 height 14
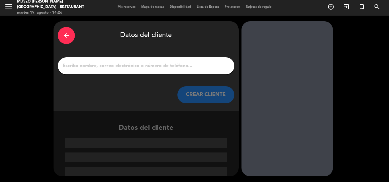
scroll to position [1, 0]
click at [160, 67] on input "1" at bounding box center [146, 66] width 168 height 8
paste input "[PERSON_NAME] Verde"
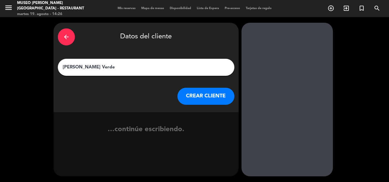
type input "[PERSON_NAME] Verde"
drag, startPoint x: 199, startPoint y: 94, endPoint x: 151, endPoint y: 3, distance: 102.9
click at [199, 94] on button "CREAR CLIENTE" at bounding box center [205, 96] width 57 height 17
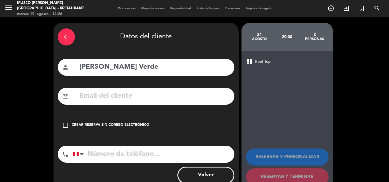
drag, startPoint x: 91, startPoint y: 124, endPoint x: 91, endPoint y: 159, distance: 35.0
click at [92, 124] on div "Crear reserva sin correo electrónico" at bounding box center [110, 126] width 77 height 6
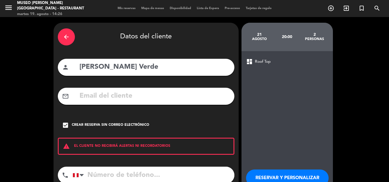
click at [94, 174] on input "tel" at bounding box center [154, 175] width 162 height 17
paste input "937606774"
type input "937606774"
click at [272, 176] on button "RESERVAR Y PERSONALIZAR" at bounding box center [287, 178] width 83 height 17
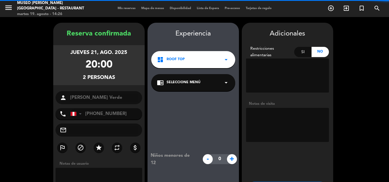
scroll to position [23, 0]
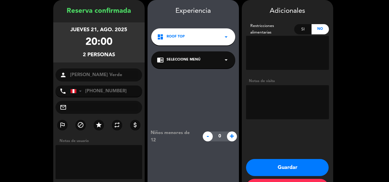
click at [189, 49] on div "Experiencia dashboard Roof Top arrow_drop_down chrome_reader_mode Seleccione Me…" at bounding box center [192, 105] width 91 height 199
click at [182, 62] on div "chrome_reader_mode Seleccione Menú arrow_drop_down" at bounding box center [193, 60] width 84 height 17
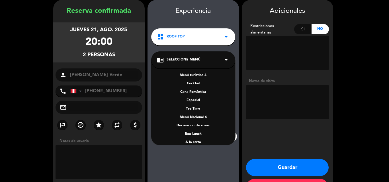
scroll to position [82, 0]
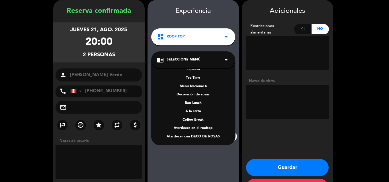
drag, startPoint x: 193, startPoint y: 111, endPoint x: 201, endPoint y: 119, distance: 10.9
click at [193, 110] on div "A la carta" at bounding box center [193, 112] width 73 height 6
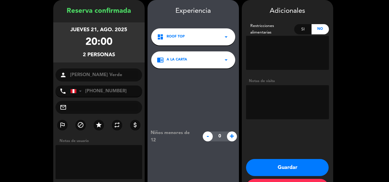
click at [277, 166] on button "Guardar" at bounding box center [287, 167] width 83 height 17
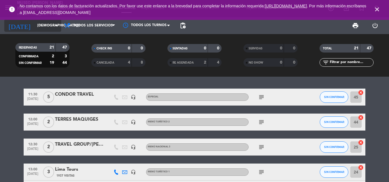
click at [43, 24] on input "[DEMOGRAPHIC_DATA][DATE]" at bounding box center [58, 26] width 48 height 10
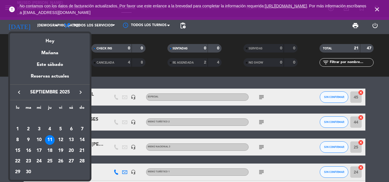
click at [21, 93] on icon "keyboard_arrow_left" at bounding box center [19, 92] width 7 height 7
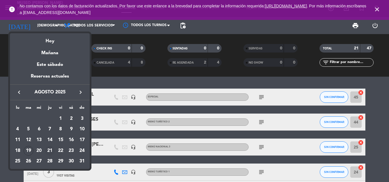
click at [53, 151] on div "21" at bounding box center [50, 151] width 10 height 10
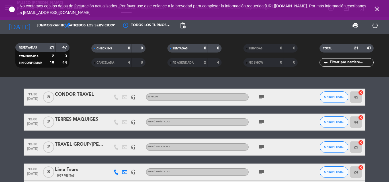
type input "jue. 21 ago."
click at [335, 64] on input "text" at bounding box center [351, 62] width 44 height 6
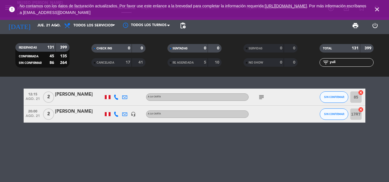
type input "yuli"
click at [80, 94] on div "[PERSON_NAME]" at bounding box center [79, 94] width 48 height 7
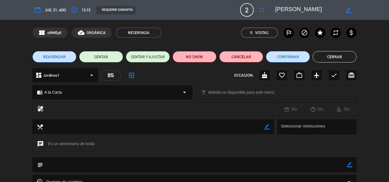
click at [351, 165] on icon "border_color" at bounding box center [349, 164] width 5 height 5
click at [330, 166] on textarea at bounding box center [195, 165] width 304 height 15
type textarea "mesa en la terraza"
click at [349, 163] on icon at bounding box center [349, 164] width 5 height 5
click at [284, 58] on button "Confirmar" at bounding box center [288, 56] width 44 height 11
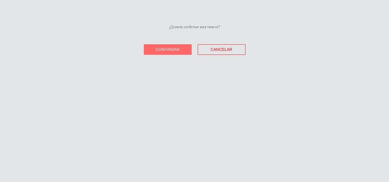
click at [164, 50] on span "Confirmar" at bounding box center [167, 49] width 24 height 5
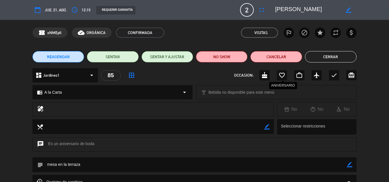
click at [282, 75] on icon "favorite_border" at bounding box center [281, 75] width 7 height 7
click at [326, 56] on button "Cerrar" at bounding box center [331, 56] width 52 height 11
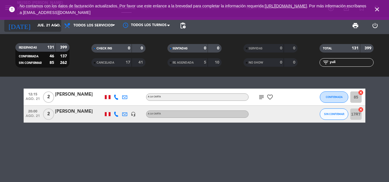
click at [40, 27] on input "jue. 21 ago." at bounding box center [58, 26] width 48 height 10
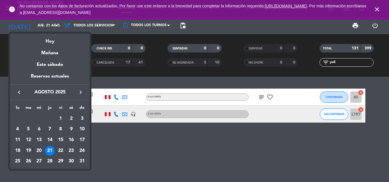
click at [80, 91] on icon "keyboard_arrow_right" at bounding box center [80, 92] width 7 height 7
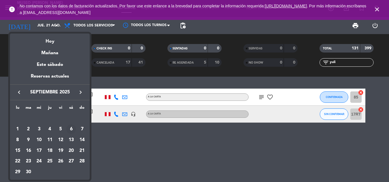
click at [67, 129] on div "6" at bounding box center [71, 130] width 10 height 10
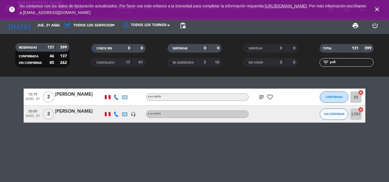
type input "[DATE]"
drag, startPoint x: 341, startPoint y: 63, endPoint x: 286, endPoint y: 65, distance: 55.0
click at [286, 65] on div "RESERVADAS 131 399 CONFIRMADA 46 137 SIN CONFIRMAR 85 262 CHECK INS 0 0 CANCELA…" at bounding box center [194, 55] width 389 height 31
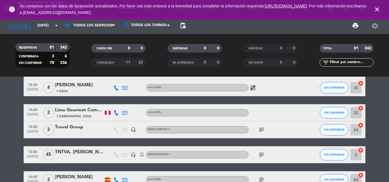
scroll to position [256, 0]
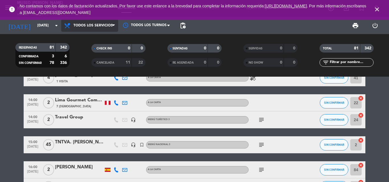
click at [91, 22] on span "Todos los servicios" at bounding box center [89, 25] width 57 height 13
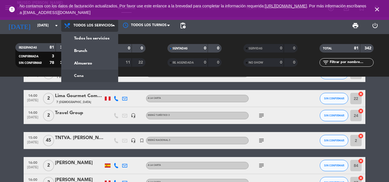
click at [79, 78] on ng-component "menu [GEOGRAPHIC_DATA][PERSON_NAME] - Restaurant [DATE] 19. agosto - 14:35 Mis …" at bounding box center [194, 91] width 389 height 182
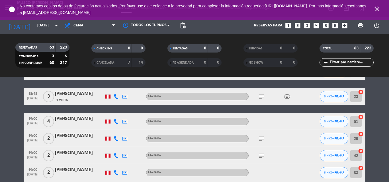
scroll to position [299, 0]
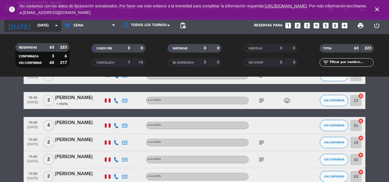
click at [36, 29] on input "[DATE]" at bounding box center [58, 26] width 48 height 10
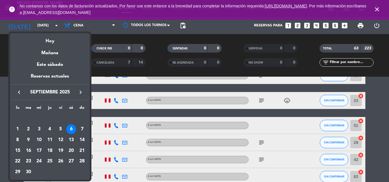
click at [80, 93] on icon "keyboard_arrow_right" at bounding box center [80, 92] width 7 height 7
click at [81, 91] on icon "keyboard_arrow_right" at bounding box center [80, 92] width 7 height 7
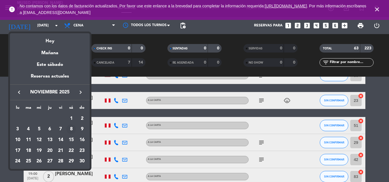
click at [71, 129] on div "8" at bounding box center [71, 130] width 10 height 10
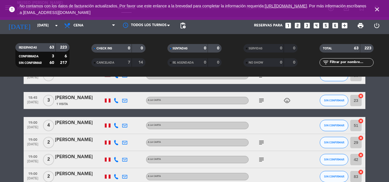
type input "[DATE]"
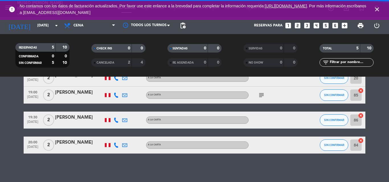
scroll to position [58, 0]
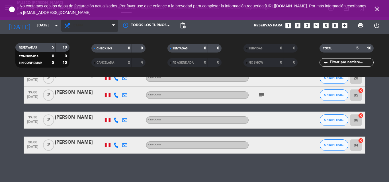
click at [87, 24] on span "Cena" at bounding box center [89, 25] width 57 height 13
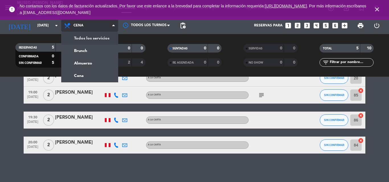
click at [81, 40] on div "menu [GEOGRAPHIC_DATA][PERSON_NAME] - Restaurant [DATE] 19. agosto - 14:46 Mis …" at bounding box center [194, 38] width 389 height 77
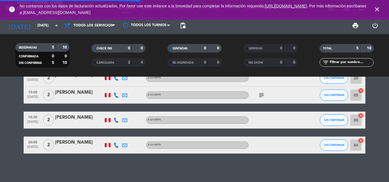
scroll to position [111, 0]
click at [377, 9] on icon "close" at bounding box center [376, 9] width 7 height 7
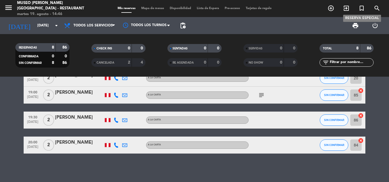
click at [361, 8] on icon "turned_in_not" at bounding box center [361, 8] width 7 height 7
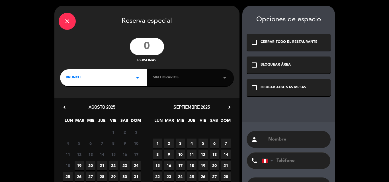
click at [146, 46] on input "number" at bounding box center [147, 46] width 34 height 17
type input "25"
click at [117, 79] on div "BRUNCH arrow_drop_down" at bounding box center [103, 77] width 87 height 17
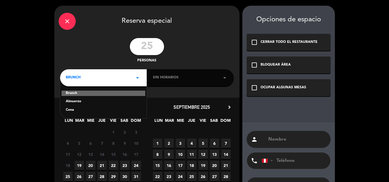
click at [74, 99] on div "Almuerzo" at bounding box center [103, 102] width 75 height 6
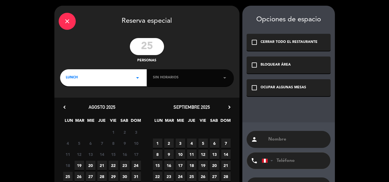
click at [171, 80] on span "Sin horarios" at bounding box center [166, 78] width 26 height 6
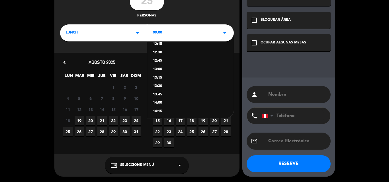
scroll to position [114, 0]
click at [159, 102] on div "14:00" at bounding box center [190, 103] width 75 height 6
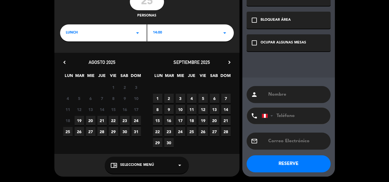
click at [229, 59] on icon "chevron_right" at bounding box center [229, 62] width 6 height 6
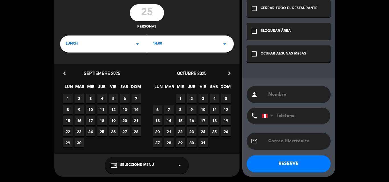
click at [230, 73] on icon "chevron_right" at bounding box center [229, 74] width 6 height 6
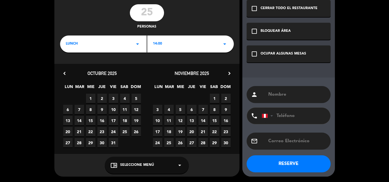
click at [215, 110] on span "8" at bounding box center [214, 109] width 9 height 9
click at [157, 167] on div "chrome_reader_mode Seleccione Menú arrow_drop_down" at bounding box center [147, 165] width 84 height 17
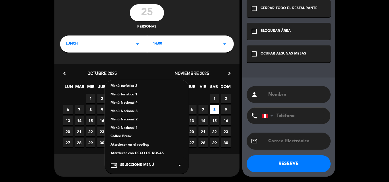
scroll to position [92, 0]
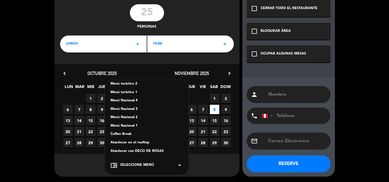
drag, startPoint x: 136, startPoint y: 117, endPoint x: 254, endPoint y: 73, distance: 125.2
click at [136, 117] on div "Menú Nacional 2" at bounding box center [146, 118] width 73 height 6
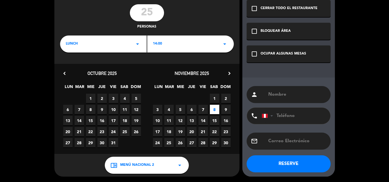
click at [259, 56] on div "check_box_outline_blank OCUPAR ALGUNAS MESAS" at bounding box center [289, 54] width 84 height 17
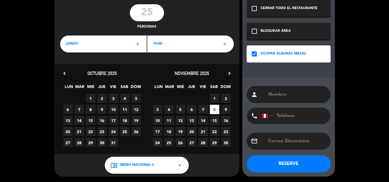
click at [277, 96] on input "text" at bounding box center [297, 95] width 59 height 8
click at [295, 91] on input "text" at bounding box center [297, 95] width 59 height 8
type input "[PERSON_NAME]"
click at [277, 165] on button "RESERVE" at bounding box center [289, 164] width 84 height 17
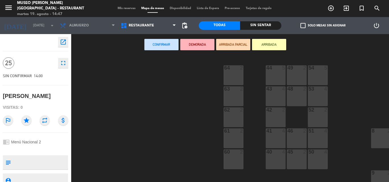
click at [61, 40] on icon "open_in_new" at bounding box center [63, 42] width 7 height 7
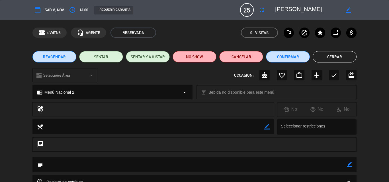
drag, startPoint x: 349, startPoint y: 165, endPoint x: 273, endPoint y: 171, distance: 76.8
click at [349, 165] on icon "border_color" at bounding box center [349, 164] width 5 height 5
click at [272, 171] on textarea at bounding box center [195, 165] width 304 height 15
type textarea "PENDIENTE DE PAGO menu nacional 2 para 25 personas"
click at [348, 170] on icon at bounding box center [349, 170] width 5 height 5
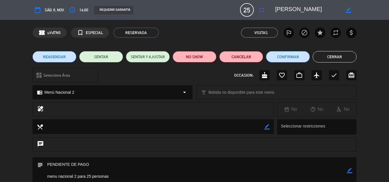
drag, startPoint x: 327, startPoint y: 56, endPoint x: 300, endPoint y: 37, distance: 32.9
click at [327, 56] on button "Cerrar" at bounding box center [335, 56] width 44 height 11
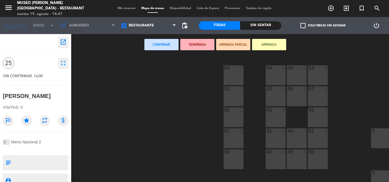
type textarea "PENDIENTE DE PAGO menu nacional 2 para 25 personas"
click at [373, 8] on span "search" at bounding box center [376, 8] width 15 height 10
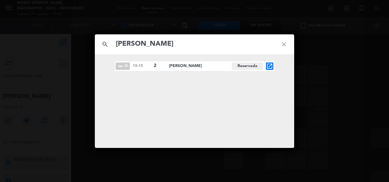
type input "[PERSON_NAME]"
click at [285, 42] on icon "close" at bounding box center [284, 44] width 20 height 20
